Goal: Check status

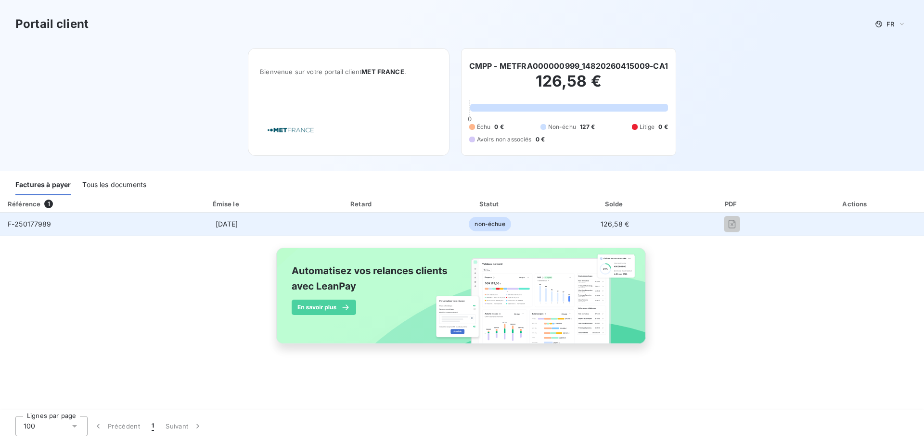
click at [741, 226] on div at bounding box center [731, 224] width 95 height 15
click at [41, 226] on span "F-250177989" at bounding box center [30, 224] width 44 height 8
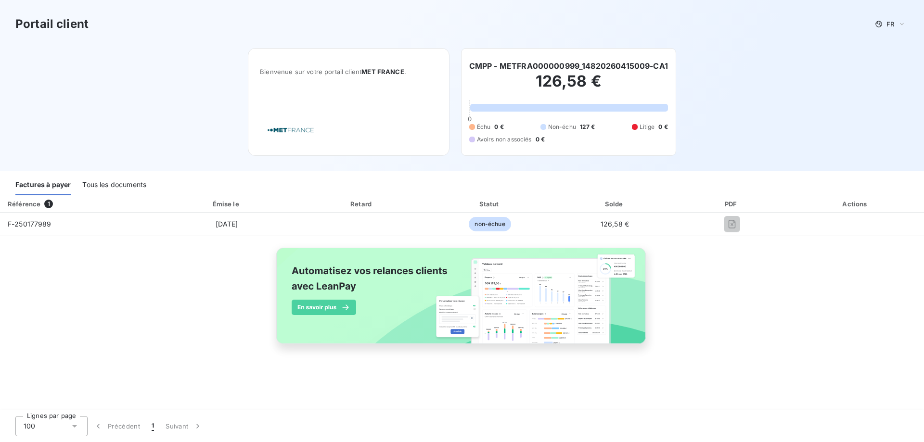
click at [125, 184] on div "Tous les documents" at bounding box center [114, 185] width 64 height 20
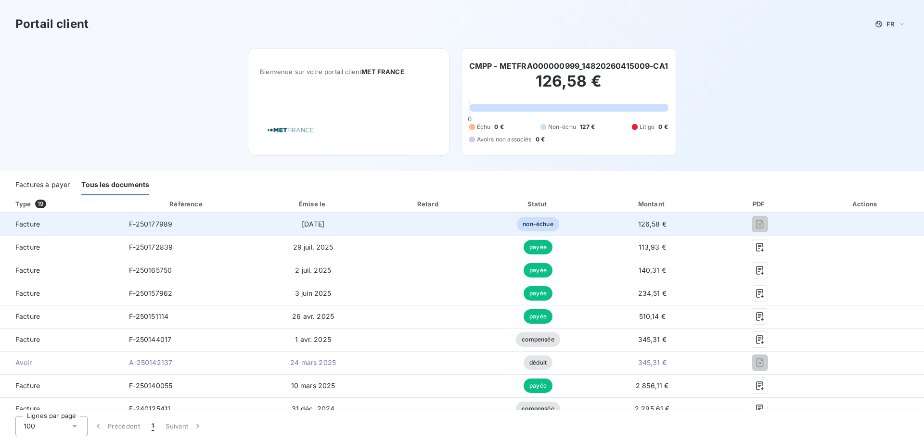
click at [134, 230] on td "F-250177989" at bounding box center [187, 224] width 132 height 23
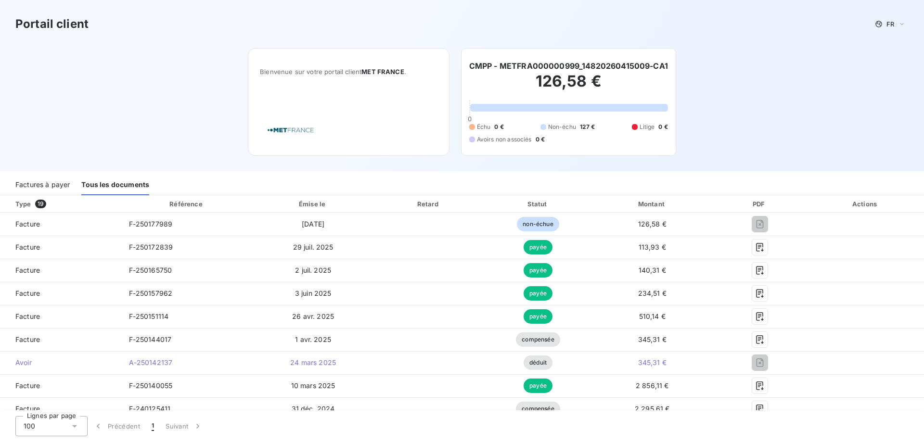
click at [645, 128] on span "Litige" at bounding box center [646, 127] width 15 height 9
click at [41, 205] on span "19" at bounding box center [40, 204] width 11 height 9
click at [26, 204] on div "Type 19" at bounding box center [65, 204] width 110 height 10
click at [49, 186] on div "Factures à payer" at bounding box center [42, 185] width 54 height 20
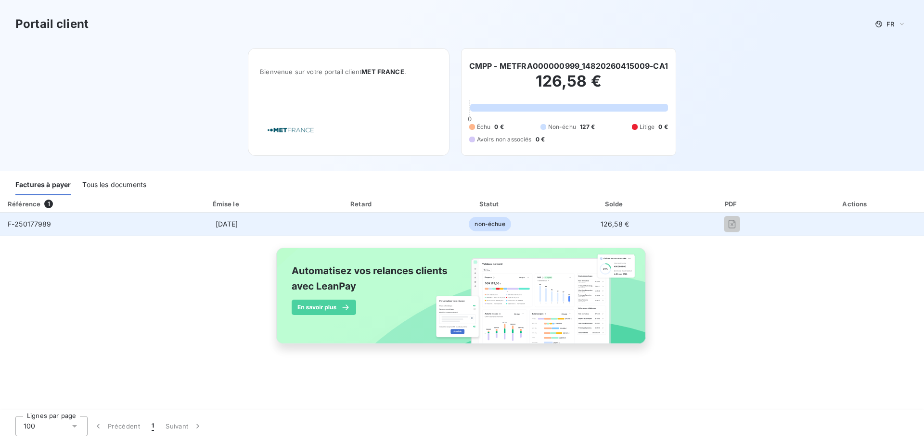
click at [492, 226] on span "non-échue" at bounding box center [490, 224] width 42 height 14
click at [487, 223] on span "non-échue" at bounding box center [490, 224] width 42 height 14
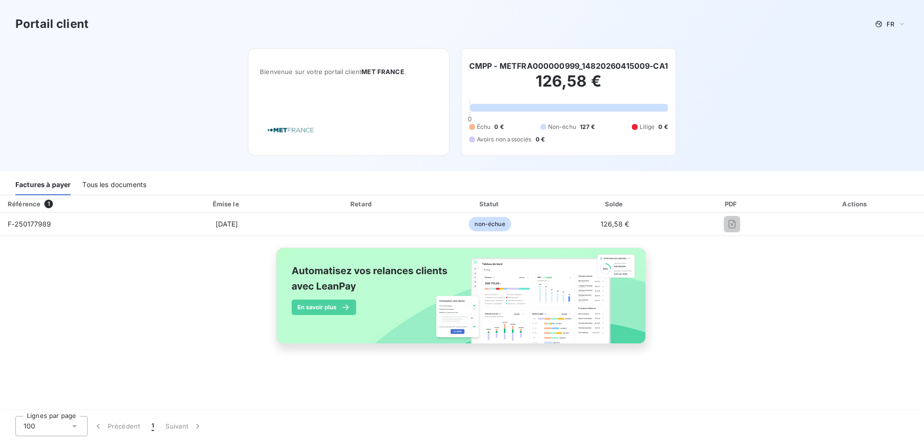
click at [864, 201] on div "Actions" at bounding box center [855, 204] width 133 height 10
click at [893, 25] on span "FR" at bounding box center [890, 24] width 8 height 8
click at [875, 43] on div "Français" at bounding box center [883, 43] width 39 height 10
click at [558, 77] on h2 "126,58 €" at bounding box center [568, 86] width 199 height 29
click at [468, 120] on span "0" at bounding box center [470, 119] width 4 height 8
